Goal: Task Accomplishment & Management: Manage account settings

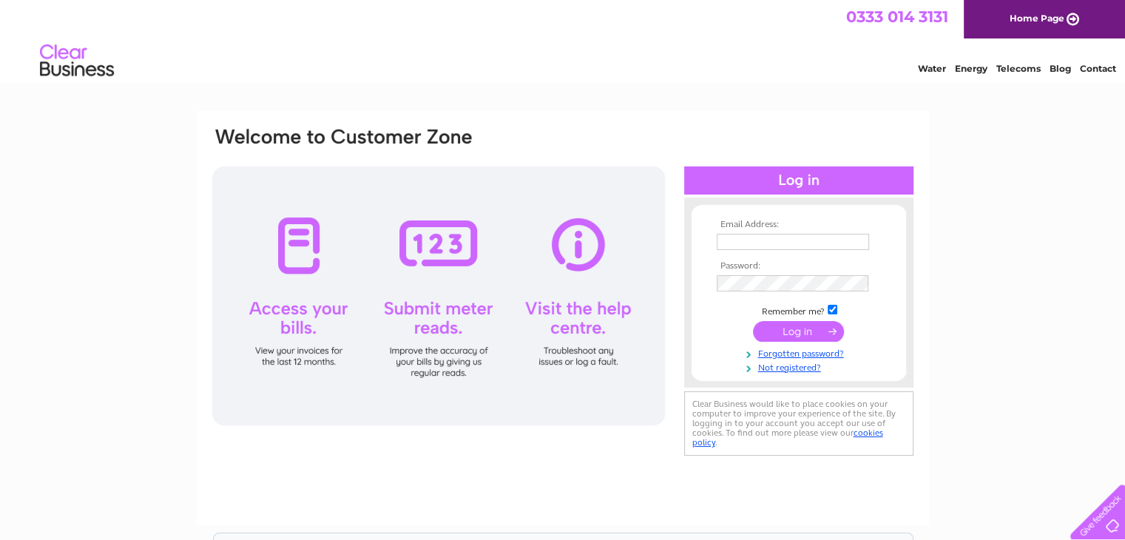
type input "office@bondca.co.uk"
click at [787, 326] on input "submit" at bounding box center [798, 331] width 91 height 21
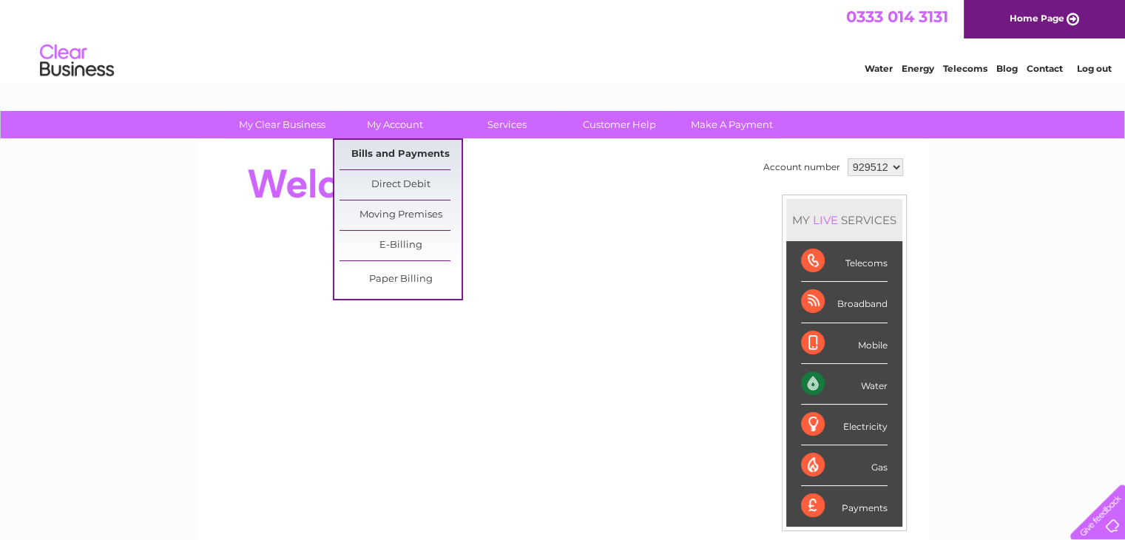
click at [379, 149] on link "Bills and Payments" at bounding box center [400, 155] width 122 height 30
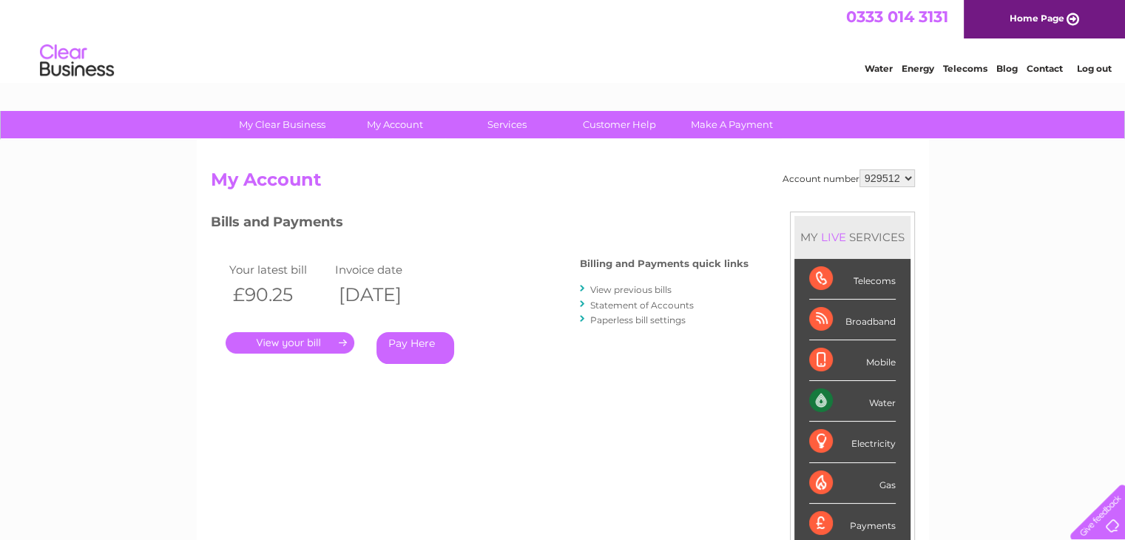
click at [295, 345] on link "." at bounding box center [290, 342] width 129 height 21
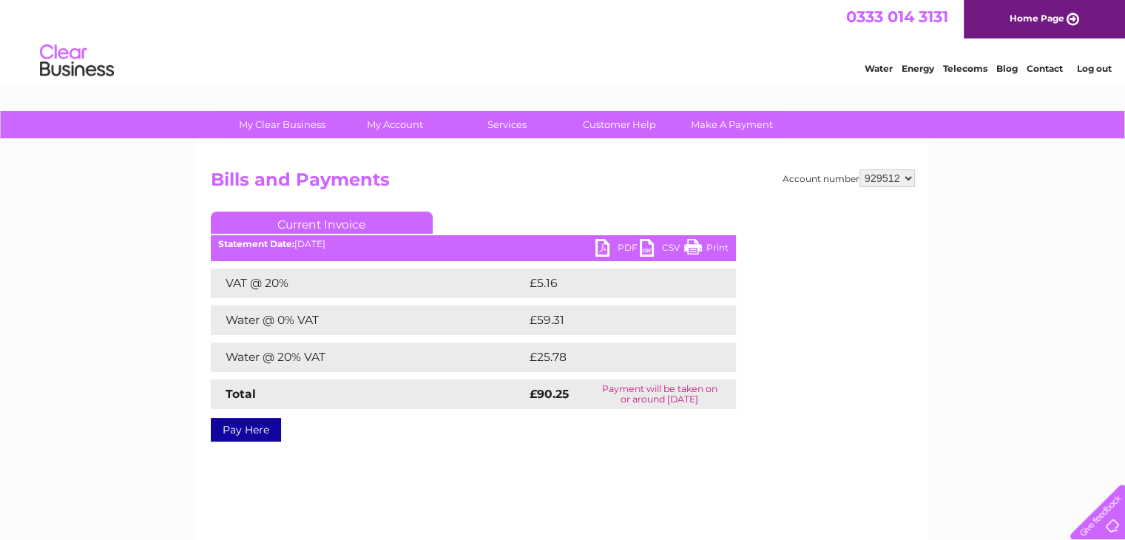
click at [609, 252] on link "PDF" at bounding box center [617, 249] width 44 height 21
click at [1093, 64] on link "Log out" at bounding box center [1093, 68] width 35 height 11
